Goal: Task Accomplishment & Management: Manage account settings

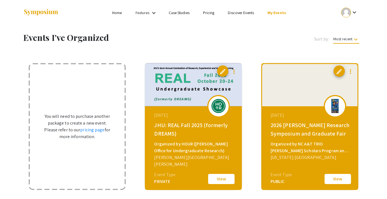
click at [227, 178] on button "View" at bounding box center [221, 179] width 28 height 12
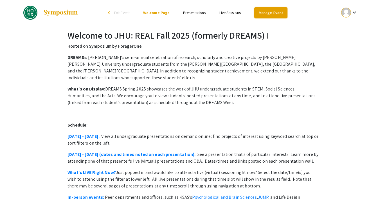
click at [266, 11] on link "Manage Event" at bounding box center [270, 12] width 33 height 11
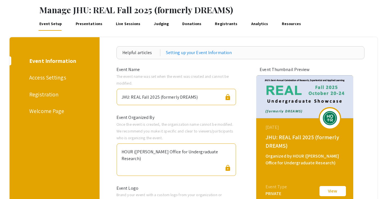
scroll to position [25, 0]
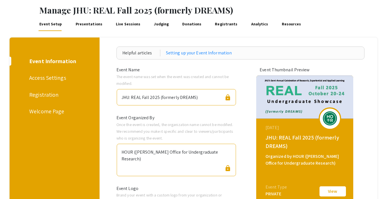
click at [92, 23] on link "Presentations" at bounding box center [89, 24] width 29 height 14
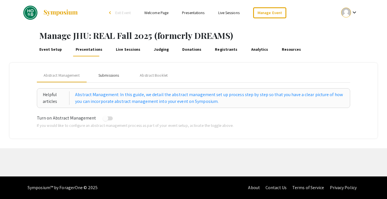
click at [108, 74] on div "Submissions" at bounding box center [109, 75] width 21 height 6
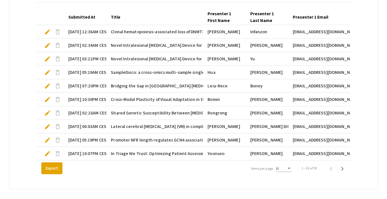
scroll to position [165, 0]
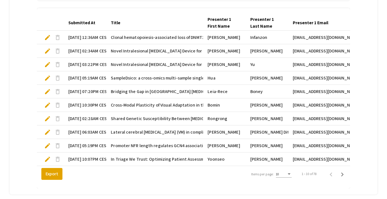
click at [281, 175] on div "10" at bounding box center [281, 174] width 11 height 4
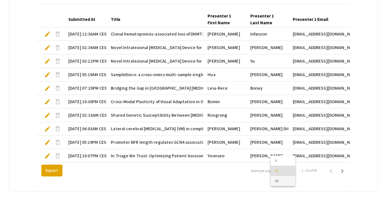
click at [280, 180] on span "25" at bounding box center [283, 181] width 16 height 10
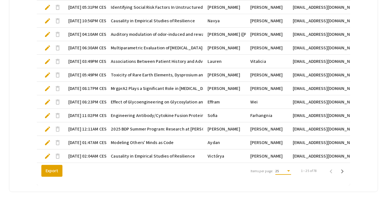
scroll to position [396, 0]
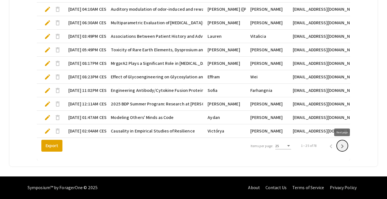
click at [343, 147] on icon "Next page" at bounding box center [343, 146] width 8 height 8
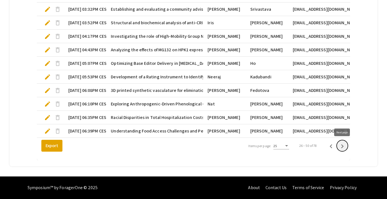
click at [343, 147] on icon "Next page" at bounding box center [343, 146] width 8 height 8
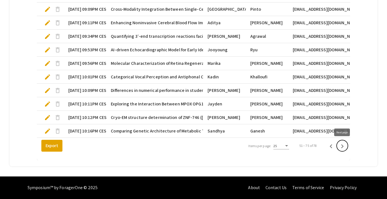
click at [343, 147] on icon "Next page" at bounding box center [343, 146] width 8 height 8
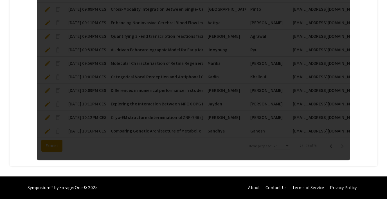
scroll to position [142, 0]
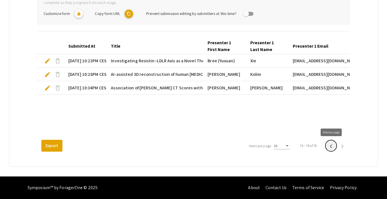
click at [330, 145] on icon "Previous page" at bounding box center [331, 146] width 8 height 8
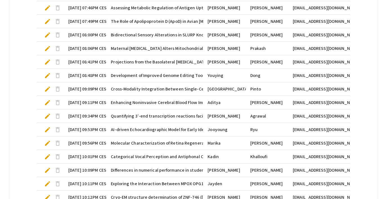
scroll to position [396, 0]
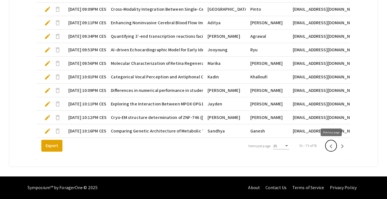
click at [329, 145] on icon "Previous page" at bounding box center [331, 146] width 8 height 8
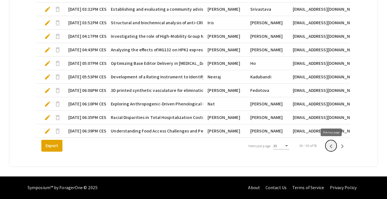
click at [330, 143] on icon "Previous page" at bounding box center [331, 146] width 8 height 8
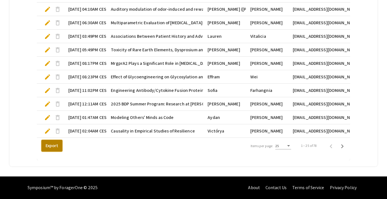
click at [49, 147] on button "Export" at bounding box center [51, 146] width 21 height 12
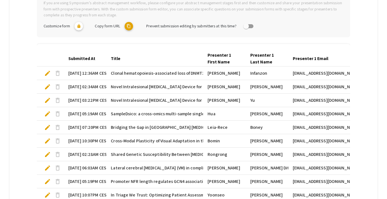
scroll to position [130, 0]
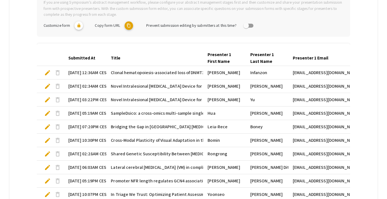
click at [46, 72] on span "edit" at bounding box center [47, 72] width 7 height 7
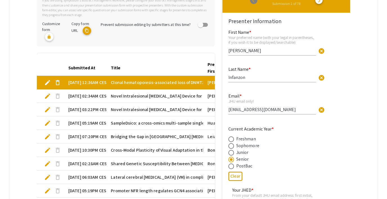
type input "0"
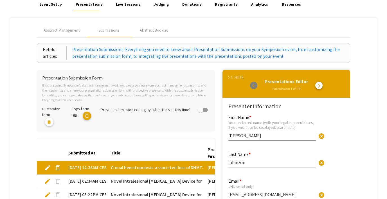
scroll to position [0, 0]
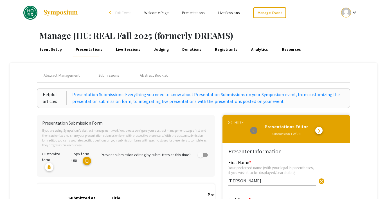
click at [234, 121] on span "arrow_back_ios" at bounding box center [233, 123] width 4 height 4
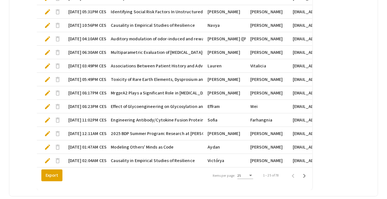
scroll to position [367, 0]
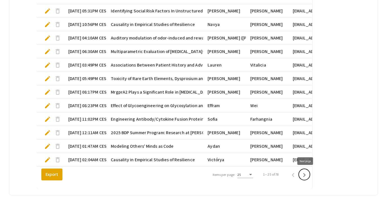
click at [306, 174] on icon "Next page" at bounding box center [304, 175] width 3 height 4
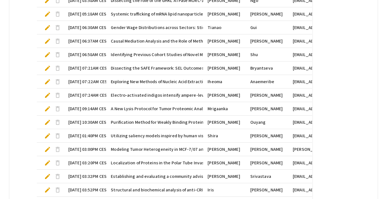
scroll to position [233, 0]
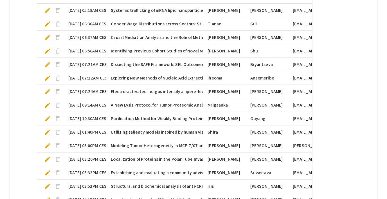
click at [46, 116] on span "edit" at bounding box center [47, 118] width 7 height 7
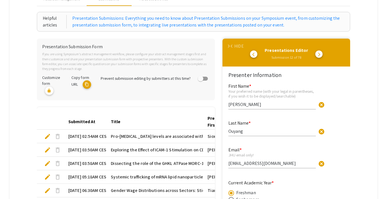
scroll to position [0, 0]
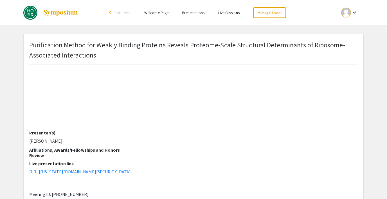
scroll to position [23, 0]
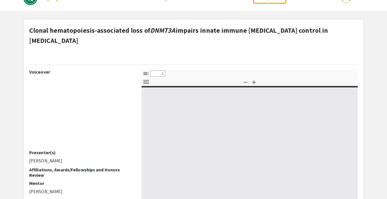
scroll to position [14, 0]
select select "custom"
type input "0"
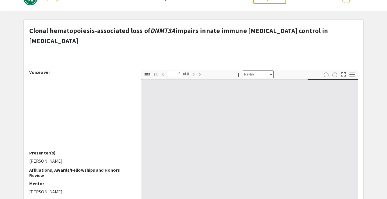
select select "auto"
type input "1"
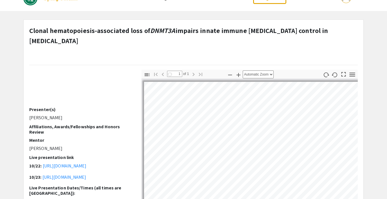
scroll to position [45, 0]
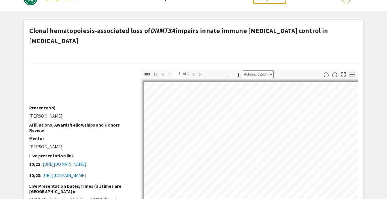
select select "auto"
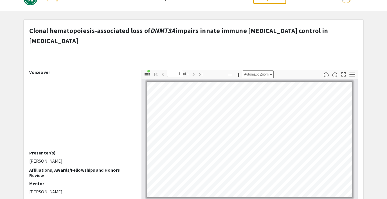
scroll to position [0, 0]
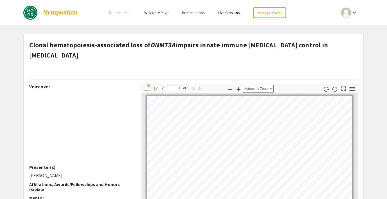
click at [358, 38] on div "Clonal hematopoiesis-associated loss of DNMT3A impairs innate immune cancer con…" at bounding box center [194, 188] width 340 height 309
click at [264, 10] on link "Manage Event" at bounding box center [269, 12] width 33 height 11
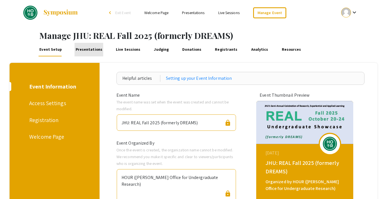
click at [90, 50] on link "Presentations" at bounding box center [89, 50] width 29 height 14
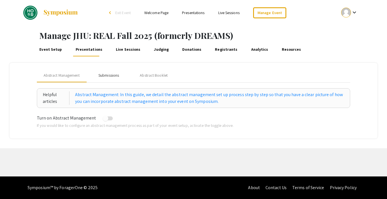
click at [106, 74] on div "Submissions" at bounding box center [109, 75] width 21 height 6
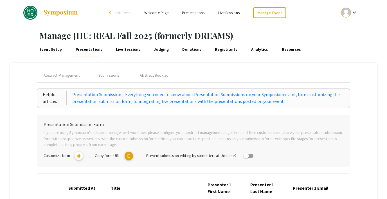
click at [128, 157] on mat-icon "content_copy" at bounding box center [129, 155] width 8 height 8
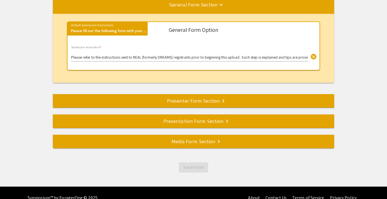
scroll to position [89, 0]
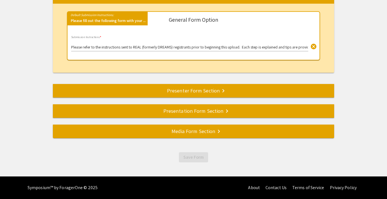
click at [183, 112] on div "Presentation Form Section keyboard_arrow_right" at bounding box center [193, 111] width 281 height 8
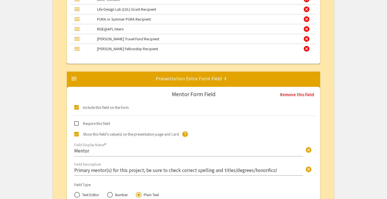
scroll to position [1131, 0]
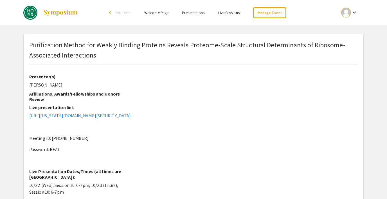
scroll to position [77, 0]
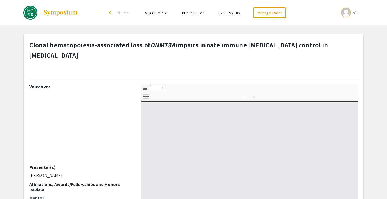
select select "custom"
type input "0"
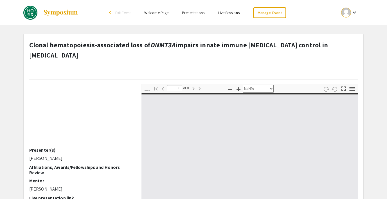
scroll to position [22, 0]
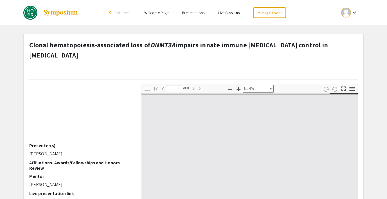
select select "auto"
type input "1"
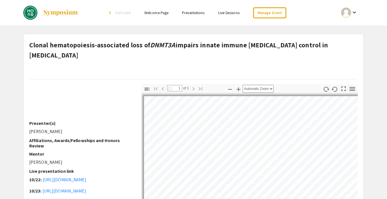
scroll to position [61, 0]
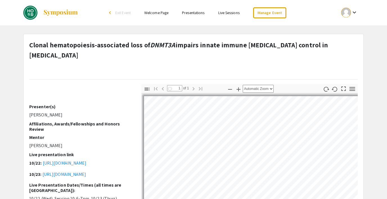
select select "auto"
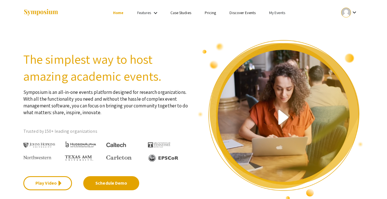
click at [345, 13] on div at bounding box center [346, 13] width 10 height 10
click at [346, 54] on button "Sign out" at bounding box center [353, 55] width 35 height 14
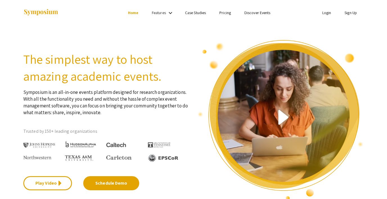
click at [327, 12] on link "Login" at bounding box center [327, 12] width 9 height 5
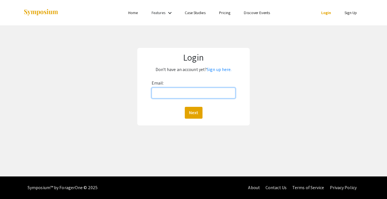
click at [186, 95] on input "Email:" at bounding box center [194, 93] width 84 height 11
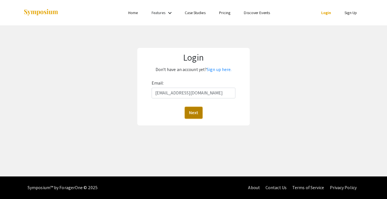
click at [196, 111] on button "Next" at bounding box center [194, 113] width 18 height 12
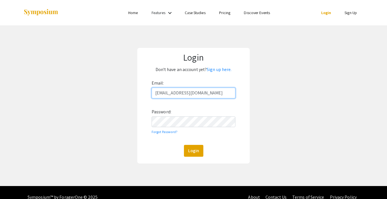
click at [193, 92] on input "[EMAIL_ADDRESS][DOMAIN_NAME]" at bounding box center [194, 93] width 84 height 11
type input "[EMAIL_ADDRESS][DOMAIN_NAME]"
click at [192, 150] on button "Login" at bounding box center [193, 151] width 19 height 12
